Goal: Task Accomplishment & Management: Complete application form

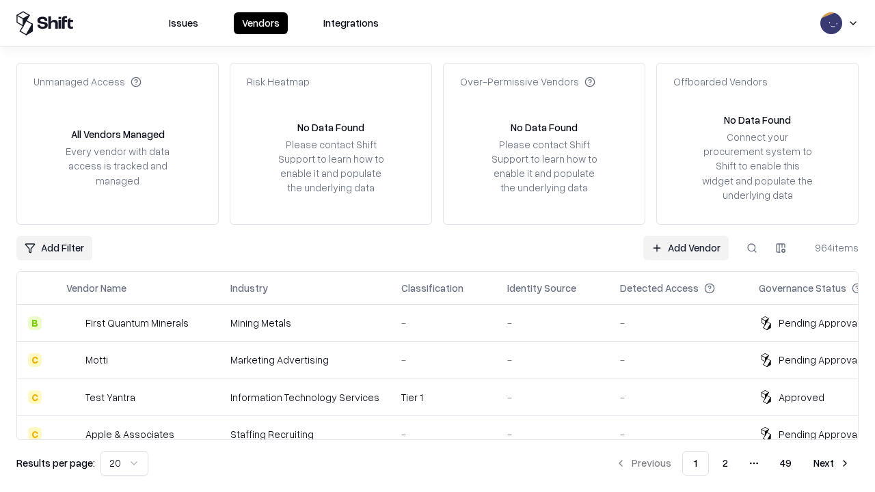
click at [686, 248] on link "Add Vendor" at bounding box center [686, 248] width 85 height 25
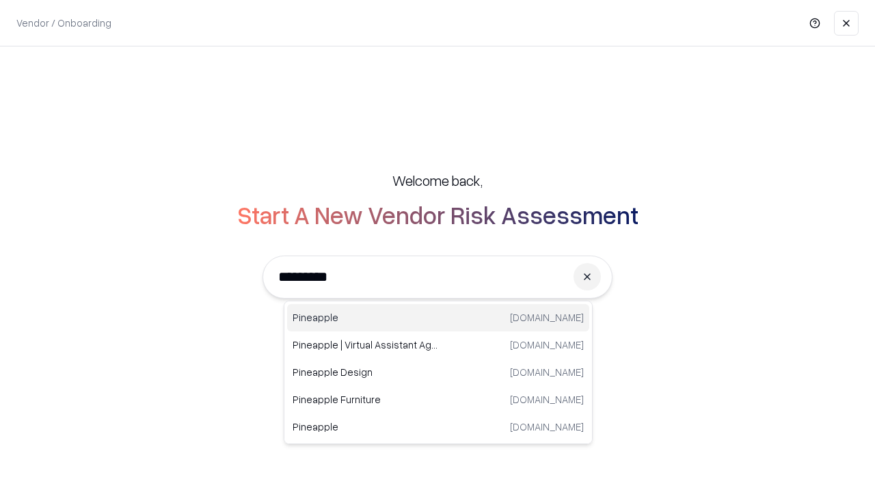
click at [438, 318] on div "Pineapple [DOMAIN_NAME]" at bounding box center [438, 317] width 302 height 27
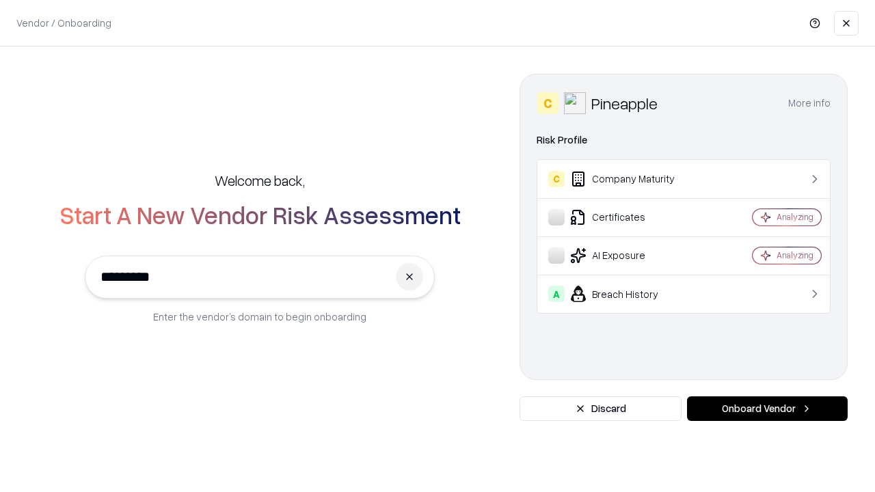
type input "*********"
click at [767, 409] on button "Onboard Vendor" at bounding box center [767, 409] width 161 height 25
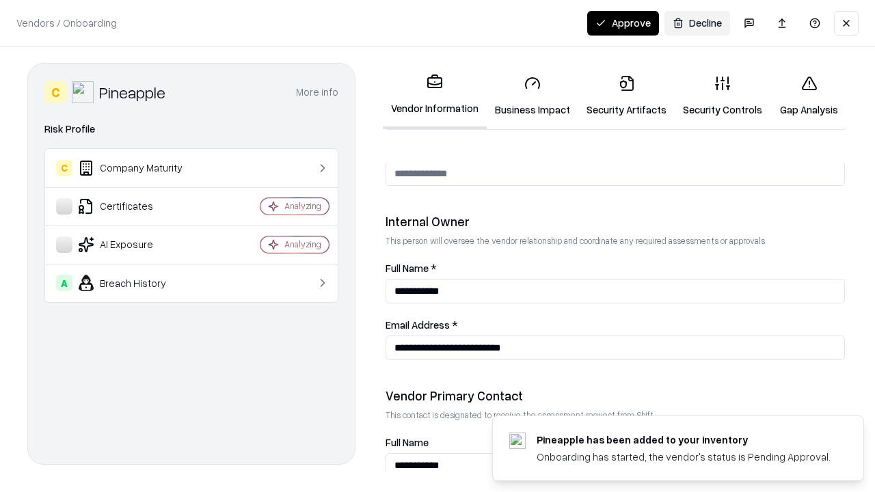
scroll to position [708, 0]
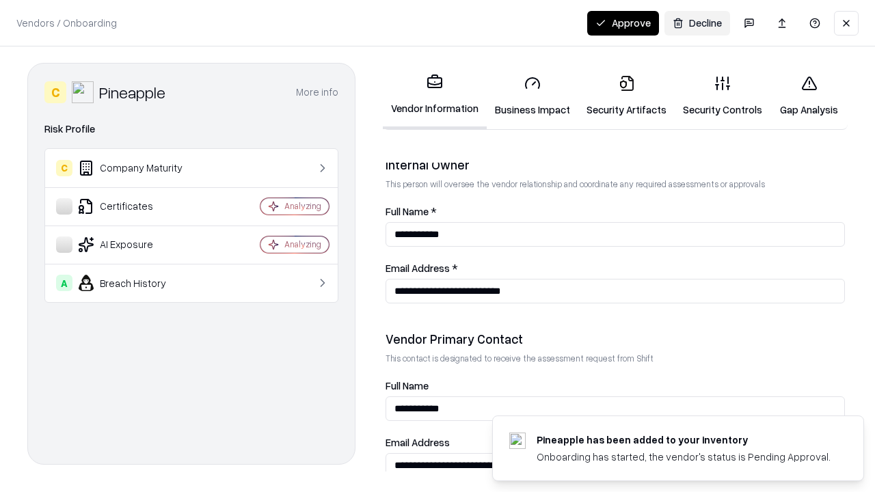
click at [626, 96] on link "Security Artifacts" at bounding box center [627, 96] width 96 height 64
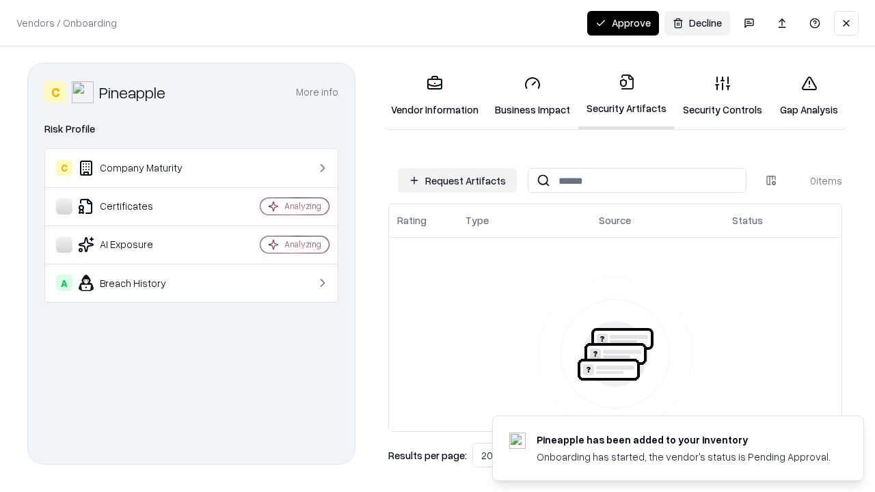
click at [457, 181] on button "Request Artifacts" at bounding box center [457, 180] width 119 height 25
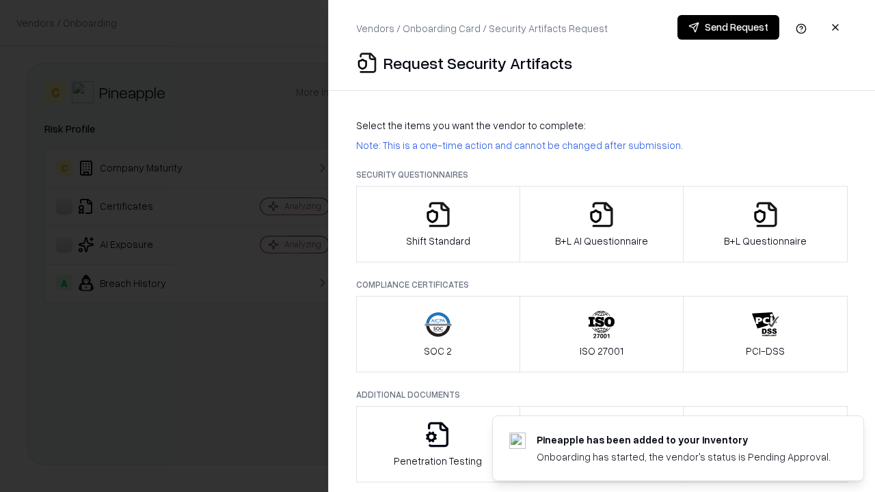
click at [765, 224] on icon "button" at bounding box center [765, 214] width 27 height 27
click at [601, 224] on icon "button" at bounding box center [601, 214] width 27 height 27
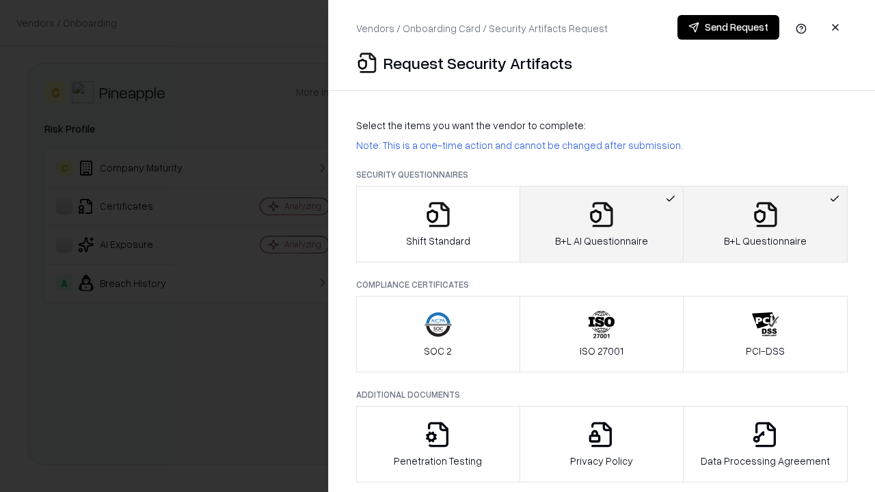
click at [728, 27] on button "Send Request" at bounding box center [729, 27] width 102 height 25
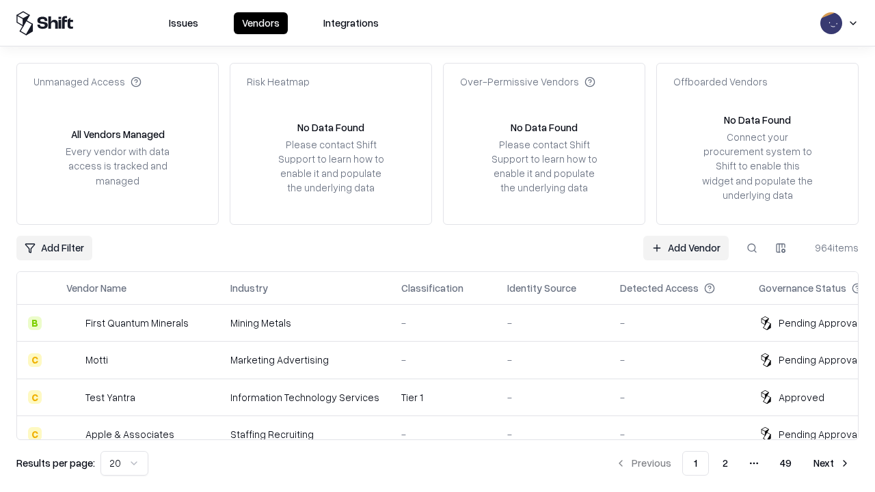
click at [752, 248] on button at bounding box center [752, 248] width 25 height 25
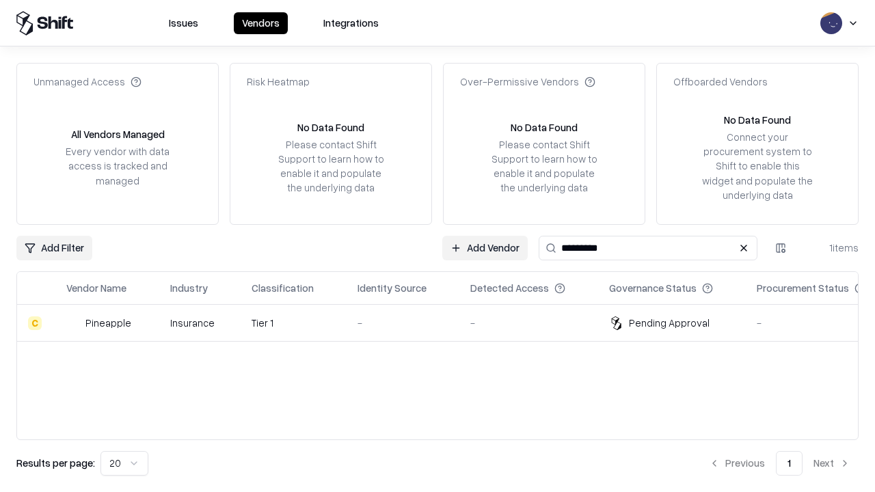
type input "*********"
click at [446, 323] on div "-" at bounding box center [403, 323] width 91 height 14
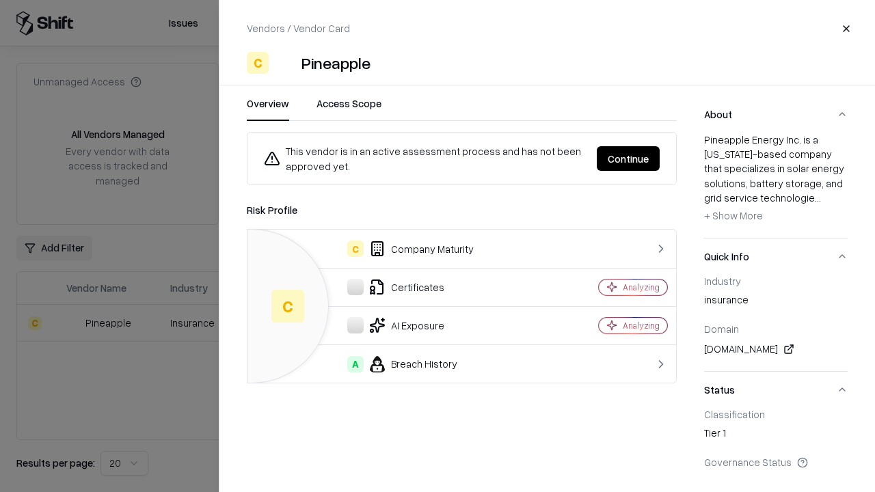
click at [628, 159] on button "Continue" at bounding box center [628, 158] width 63 height 25
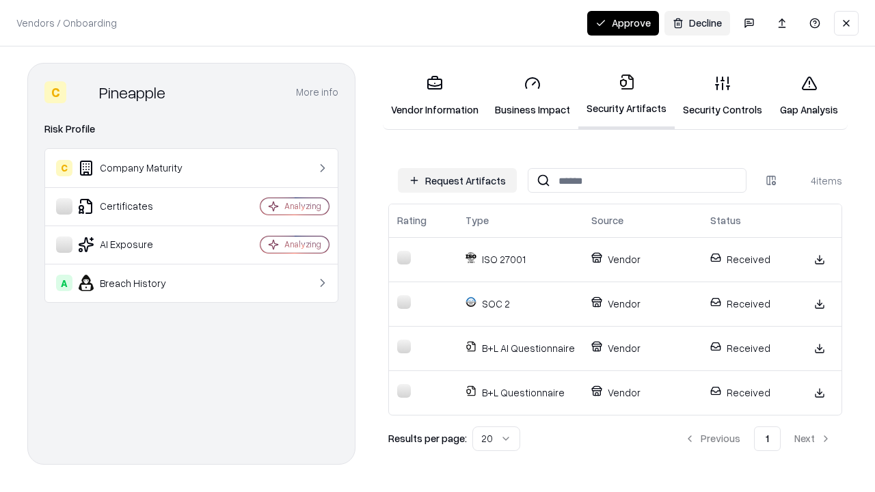
click at [623, 23] on button "Approve" at bounding box center [623, 23] width 72 height 25
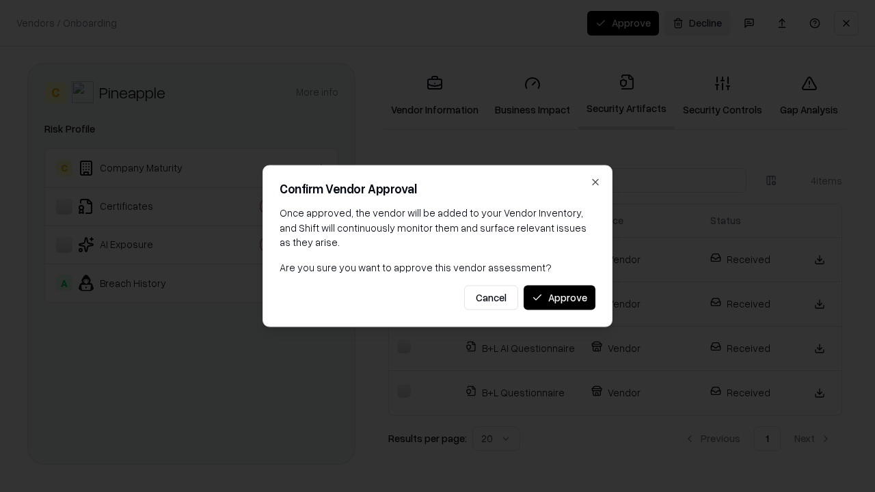
click at [559, 297] on button "Approve" at bounding box center [560, 297] width 72 height 25
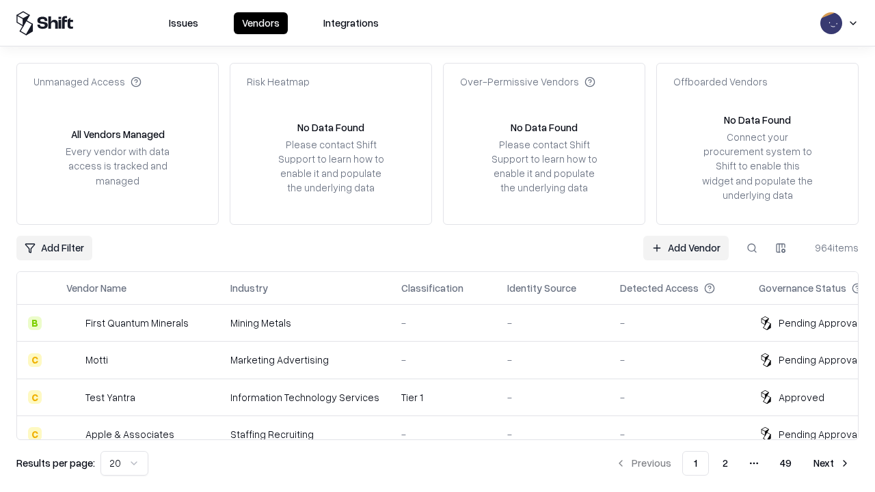
type input "*********"
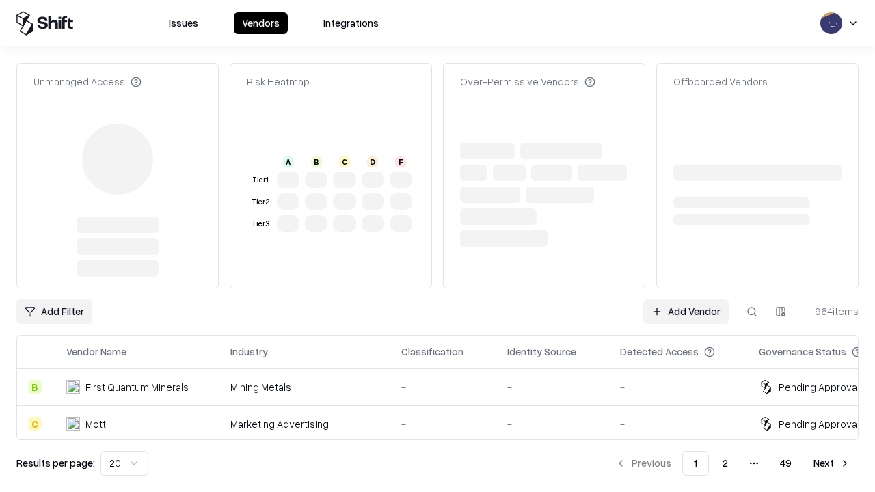
click at [686, 300] on link "Add Vendor" at bounding box center [686, 312] width 85 height 25
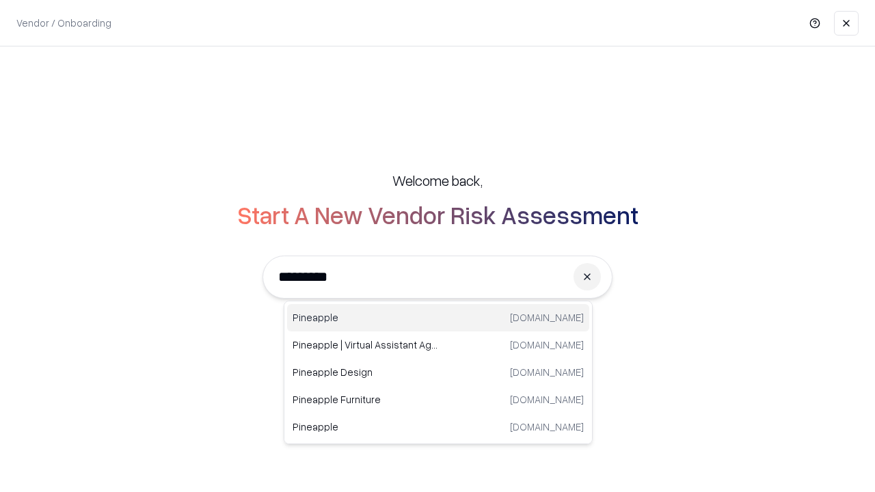
click at [438, 318] on div "Pineapple [DOMAIN_NAME]" at bounding box center [438, 317] width 302 height 27
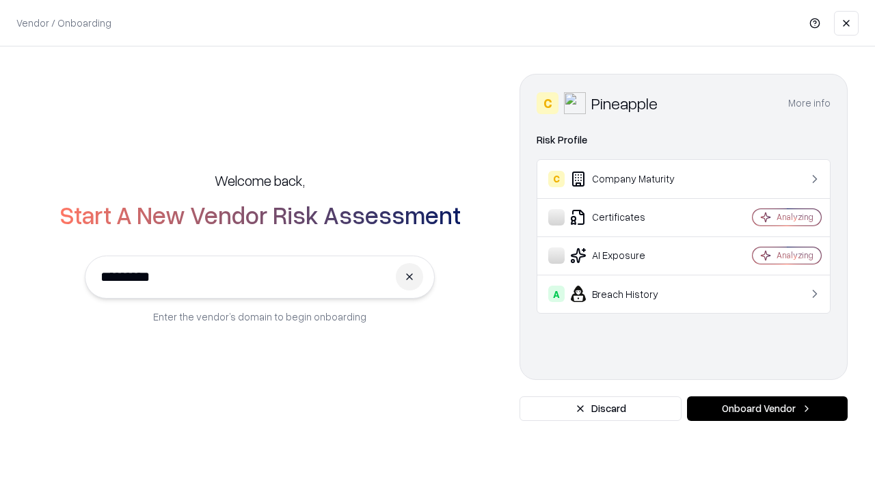
type input "*********"
click at [767, 409] on button "Onboard Vendor" at bounding box center [767, 409] width 161 height 25
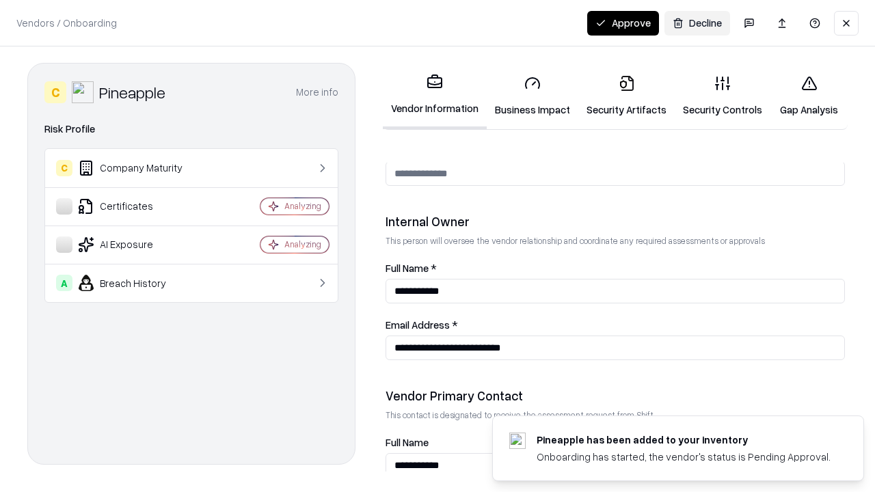
scroll to position [708, 0]
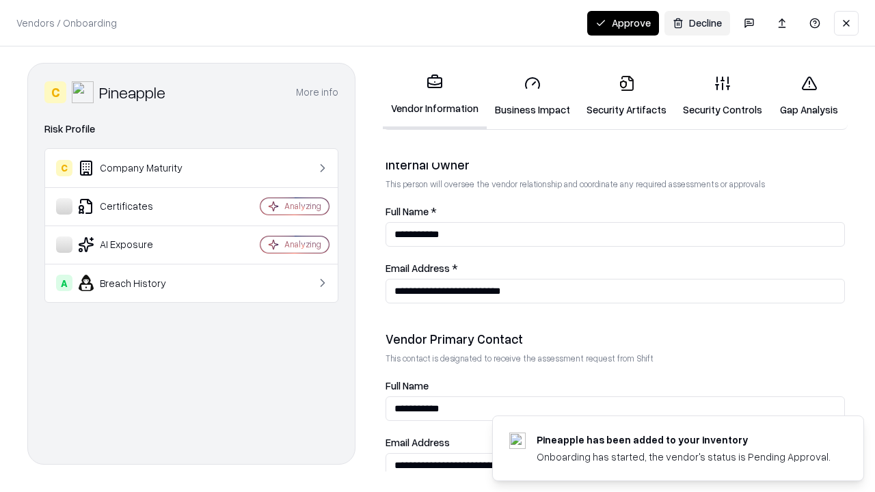
click at [623, 23] on button "Approve" at bounding box center [623, 23] width 72 height 25
